Goal: Check status: Check status

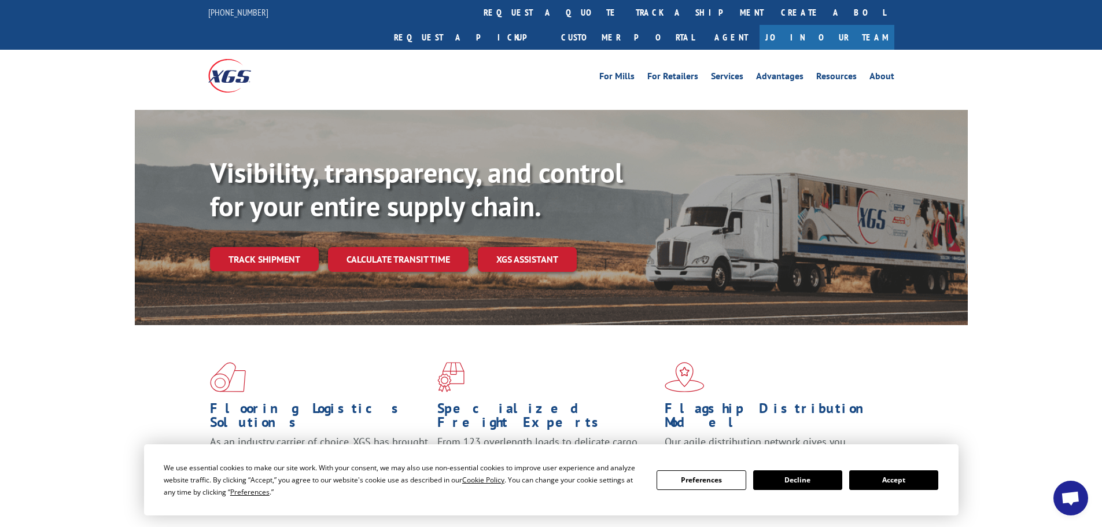
click at [883, 478] on button "Accept" at bounding box center [893, 480] width 89 height 20
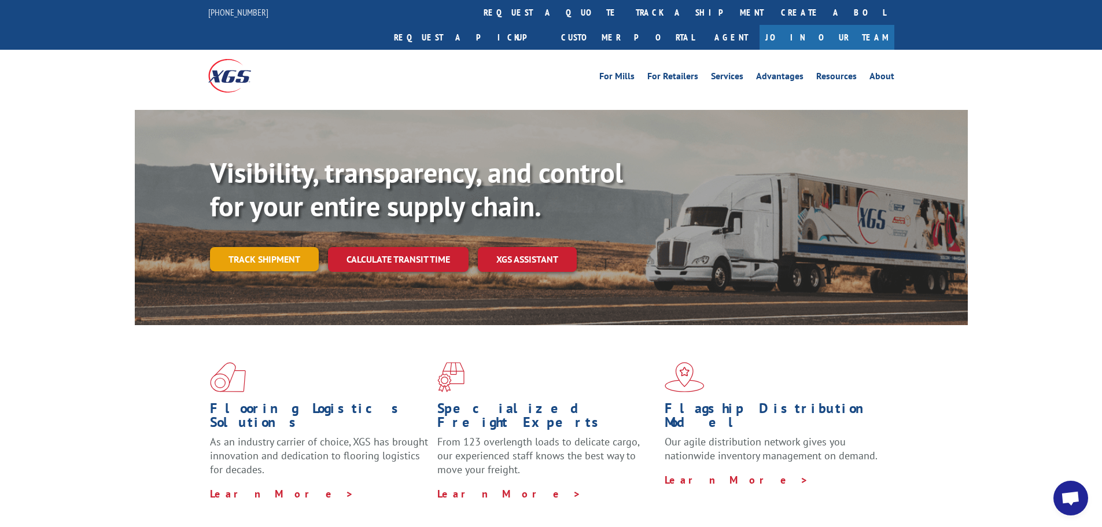
click at [243, 247] on link "Track shipment" at bounding box center [264, 259] width 109 height 24
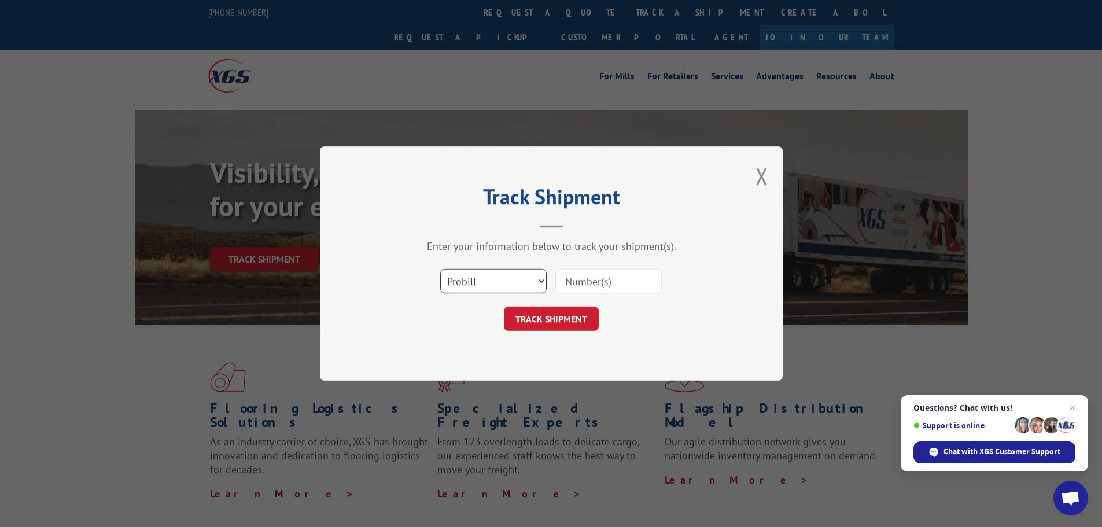
click at [459, 288] on select "Select category... Probill BOL PO" at bounding box center [493, 281] width 106 height 24
select select "po"
click at [440, 269] on select "Select category... Probill BOL PO" at bounding box center [493, 281] width 106 height 24
click at [589, 284] on input at bounding box center [608, 281] width 106 height 24
paste input "04522980"
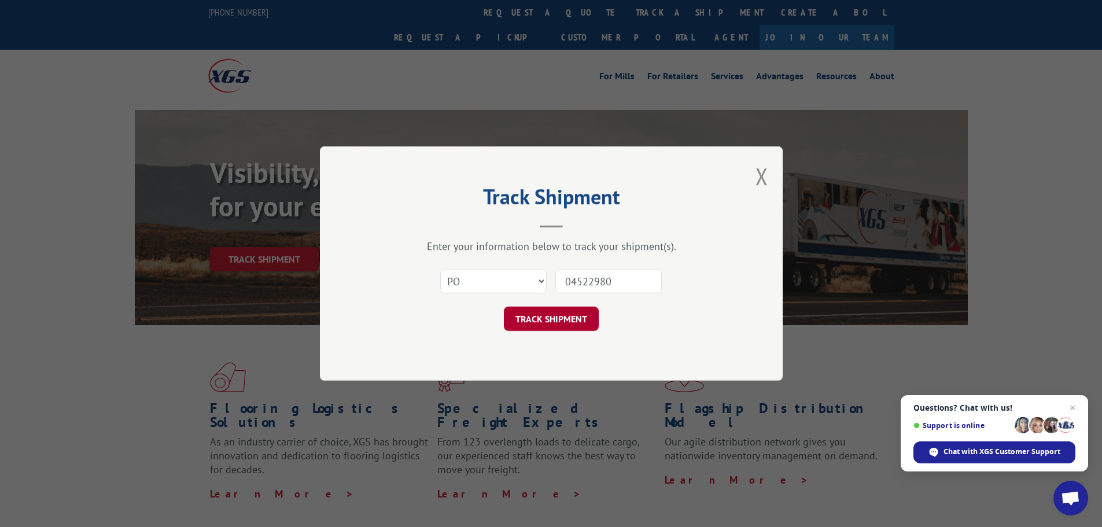
type input "04522980"
click at [536, 309] on button "TRACK SHIPMENT" at bounding box center [551, 319] width 95 height 24
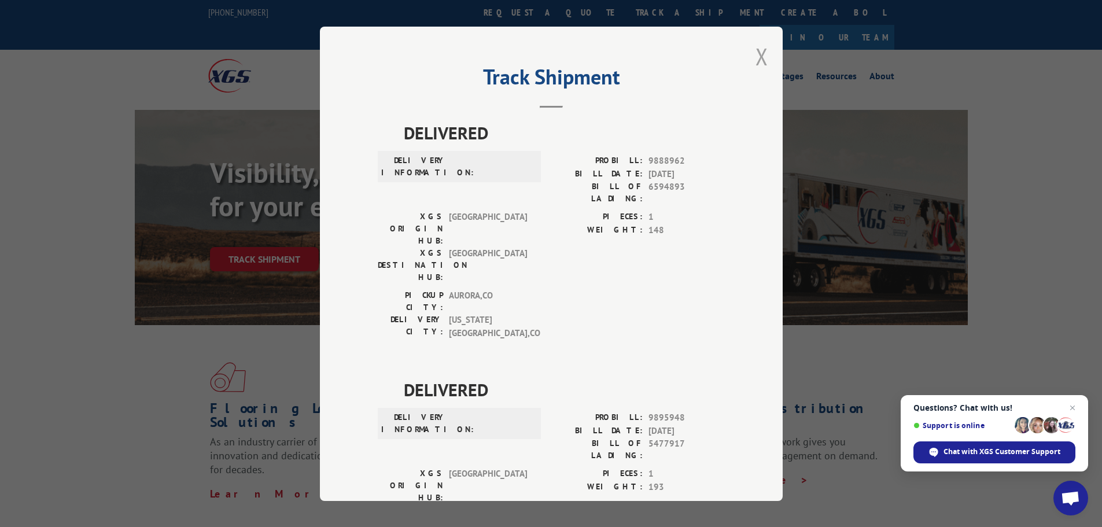
click at [757, 61] on button "Close modal" at bounding box center [761, 56] width 13 height 31
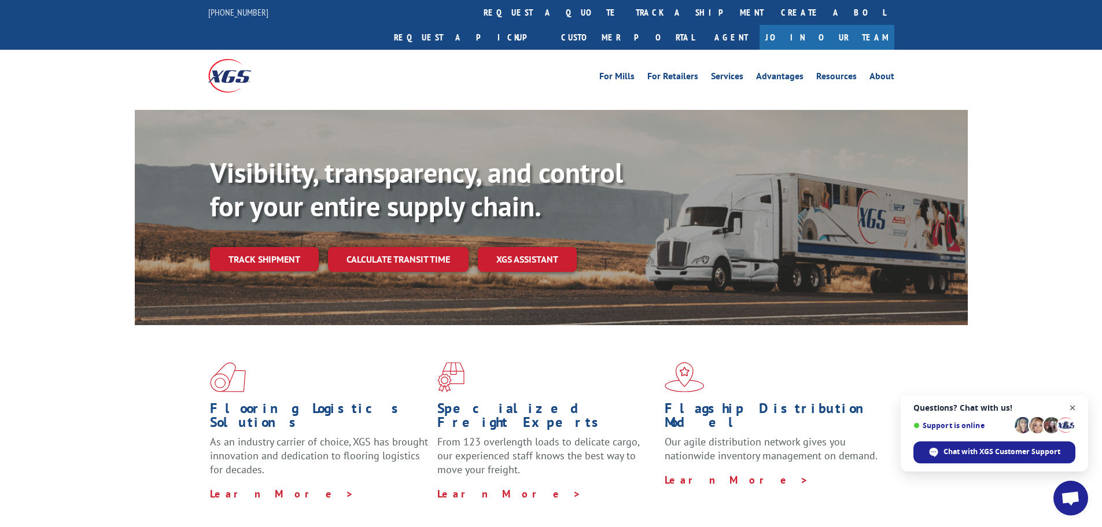
click at [1076, 406] on span "Close chat" at bounding box center [1072, 408] width 14 height 14
